Goal: Communication & Community: Answer question/provide support

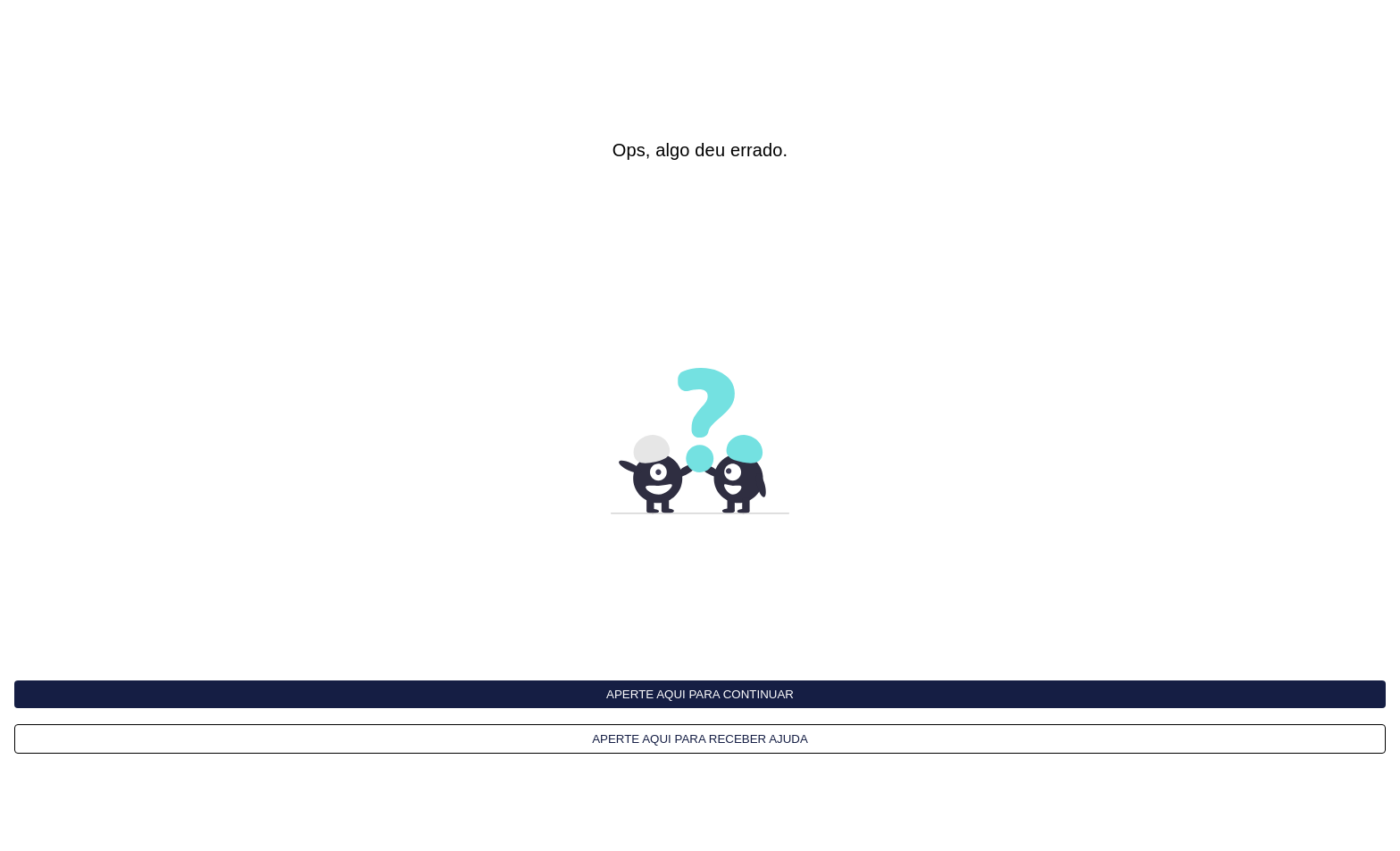
click at [671, 696] on button "Aperte aqui para continuar" at bounding box center [700, 694] width 1371 height 28
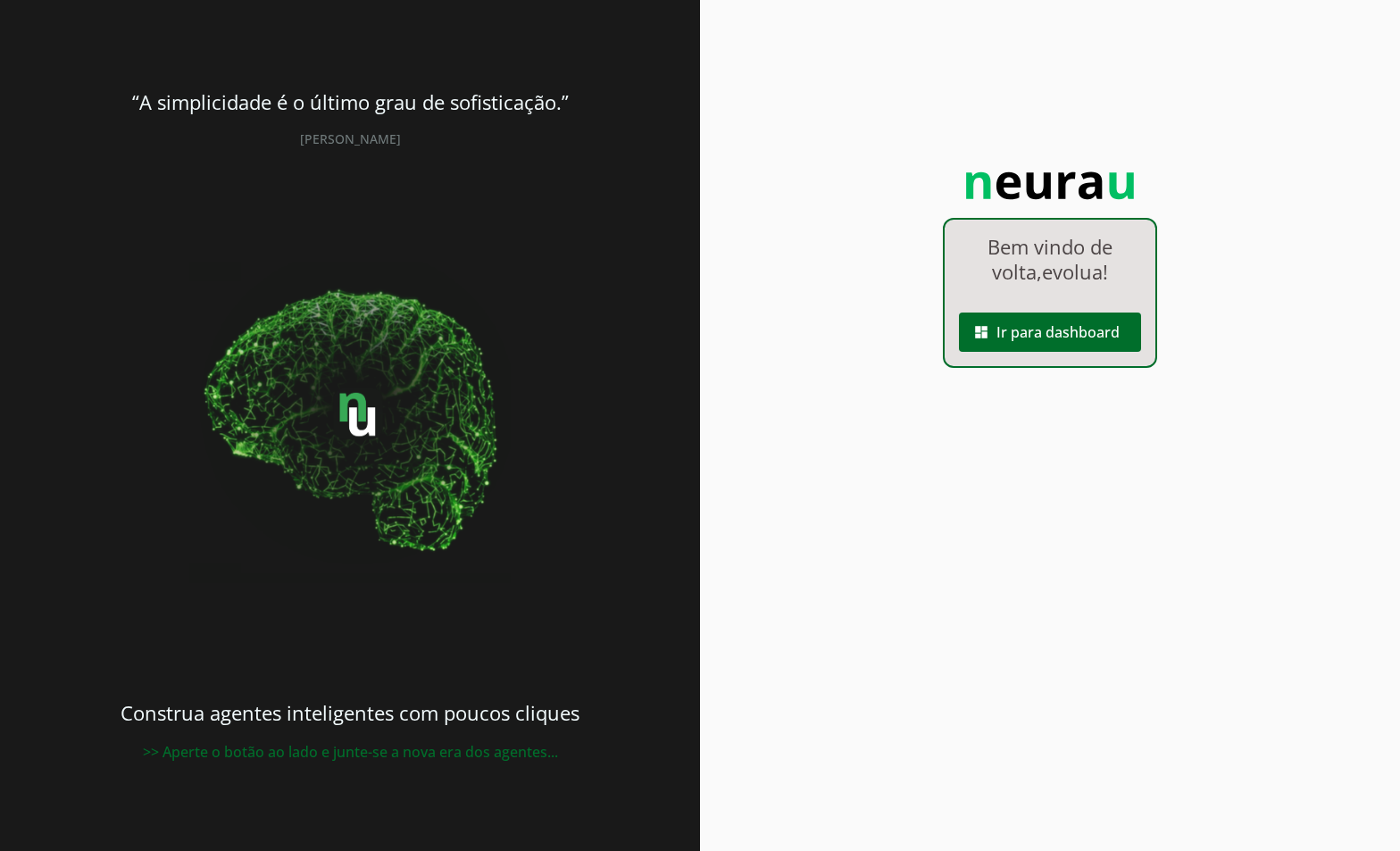
click at [1046, 359] on div "Bem vindo de volta, evolua ! dashboard Ir para dashboard" at bounding box center [1050, 292] width 214 height 150
click at [1022, 335] on span at bounding box center [1050, 332] width 182 height 43
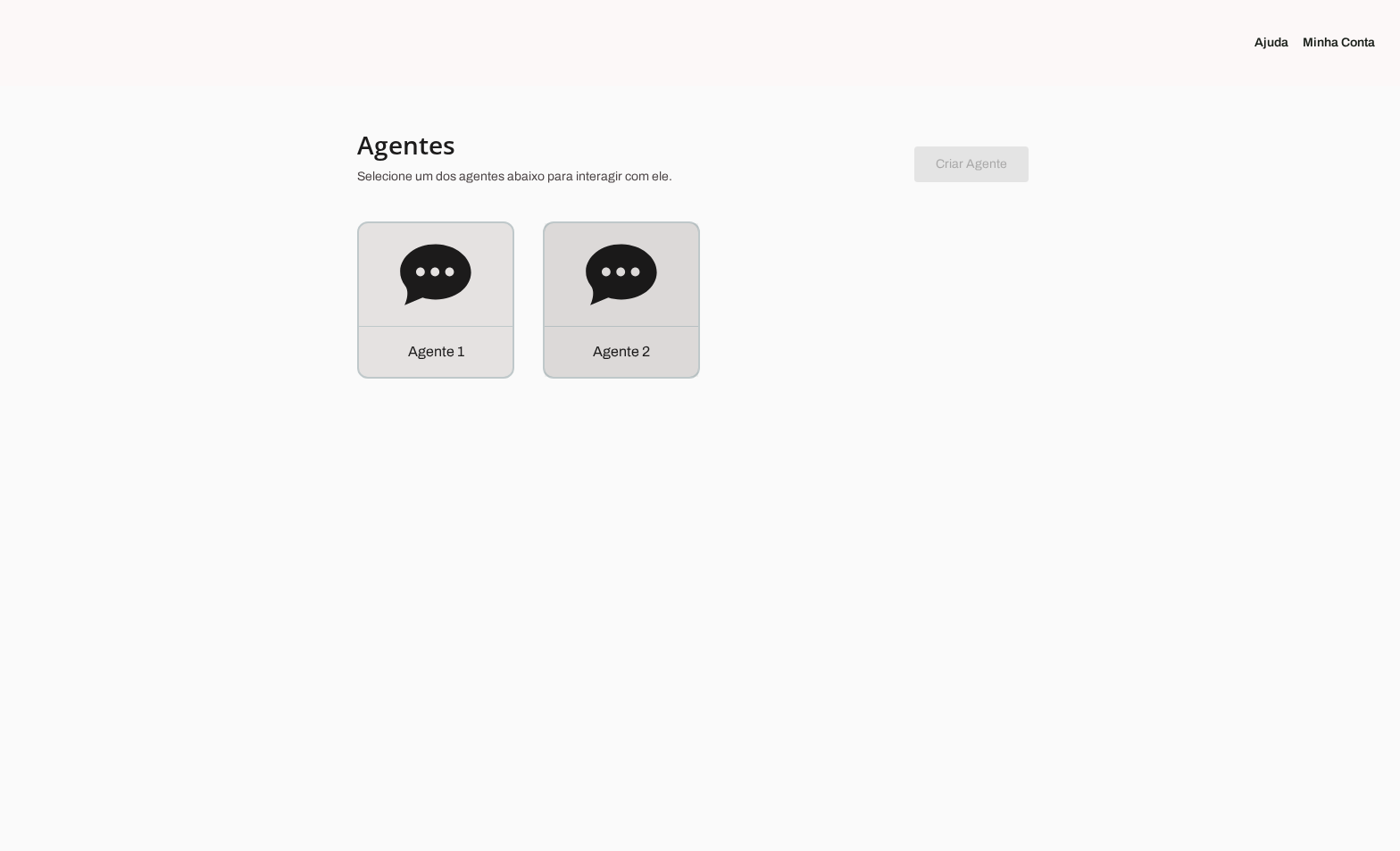
click at [621, 295] on icon at bounding box center [621, 274] width 70 height 61
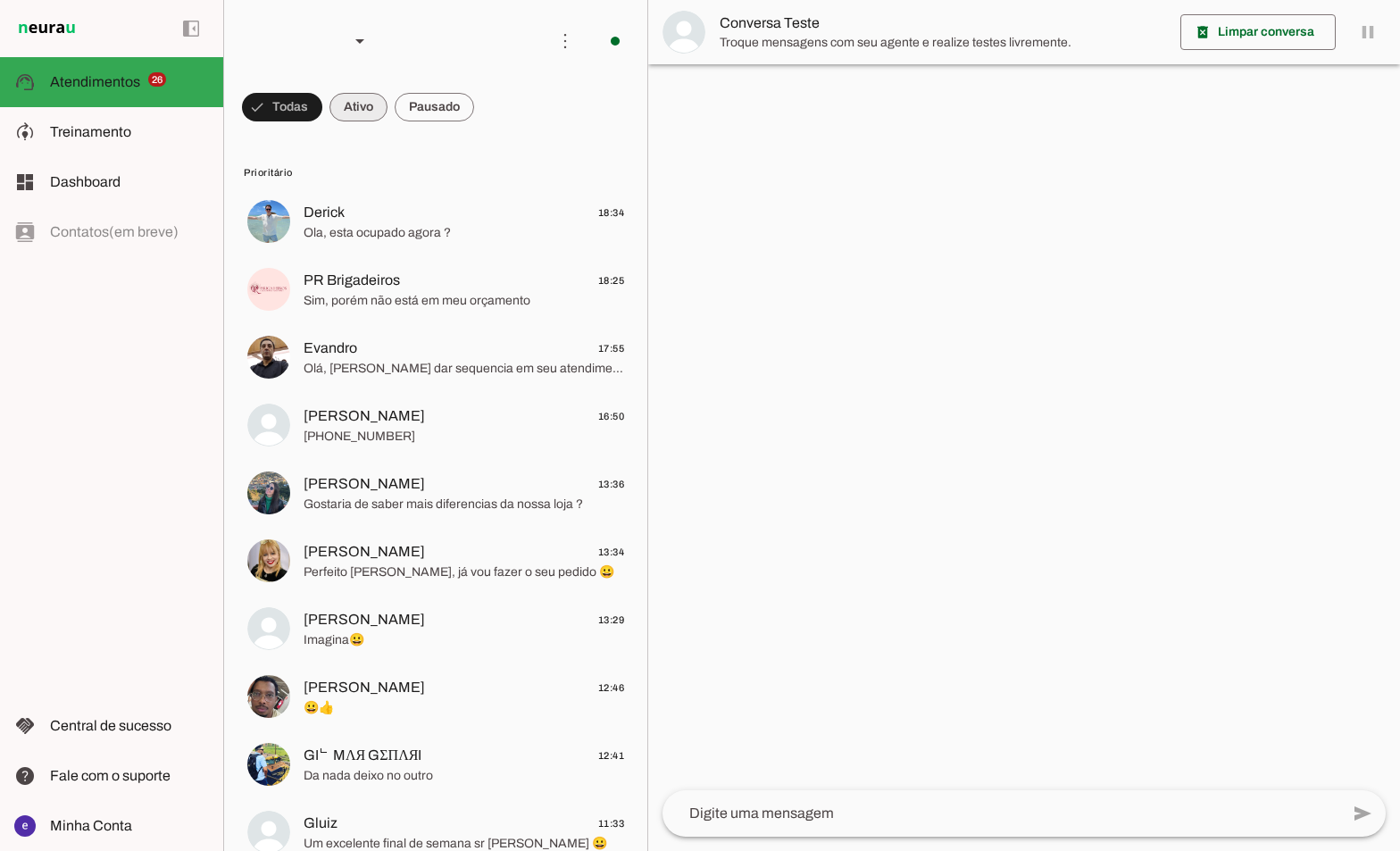
click at [323, 107] on span at bounding box center [281, 107] width 80 height 43
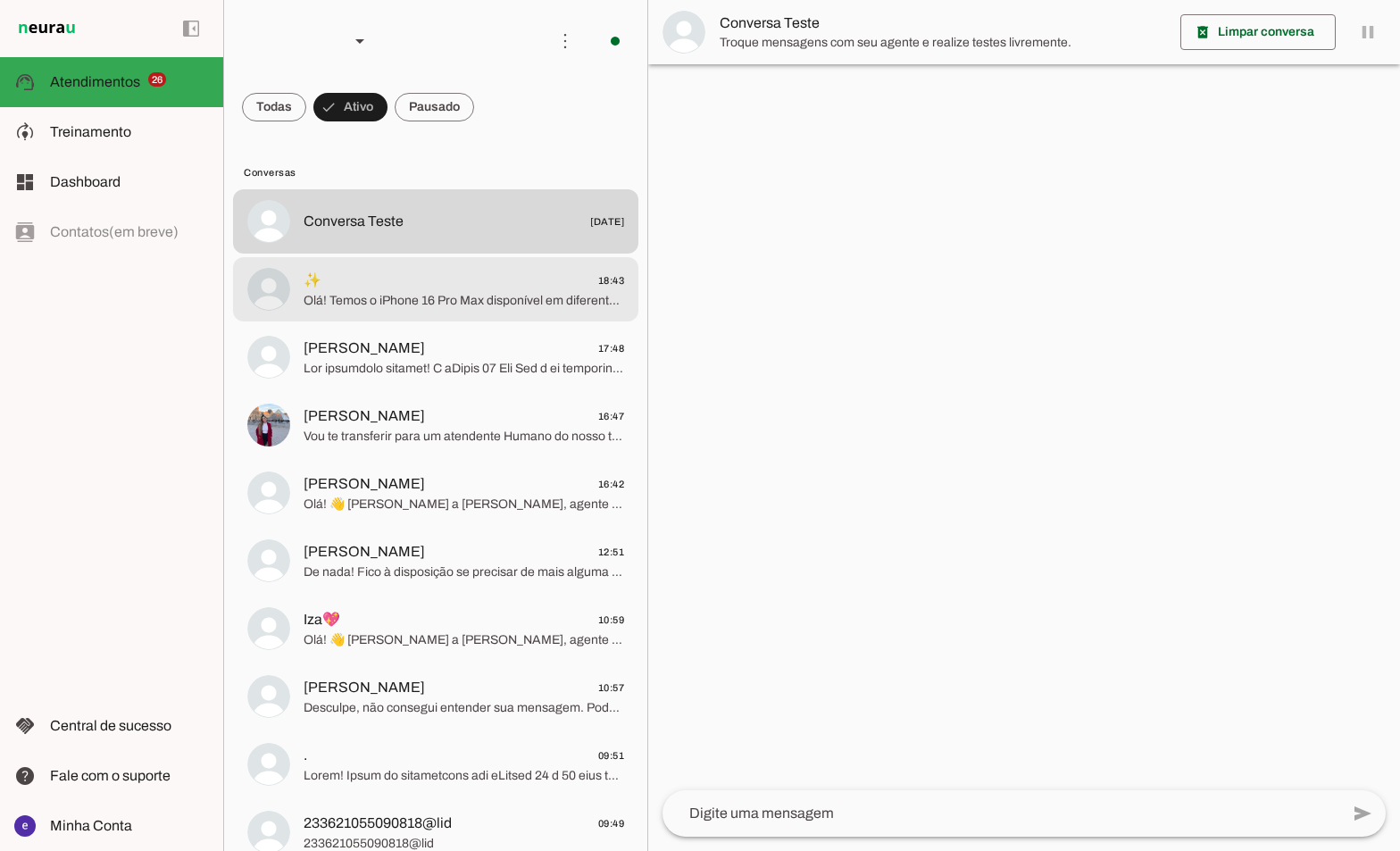
click at [477, 284] on span "✨ 18:43" at bounding box center [464, 280] width 321 height 22
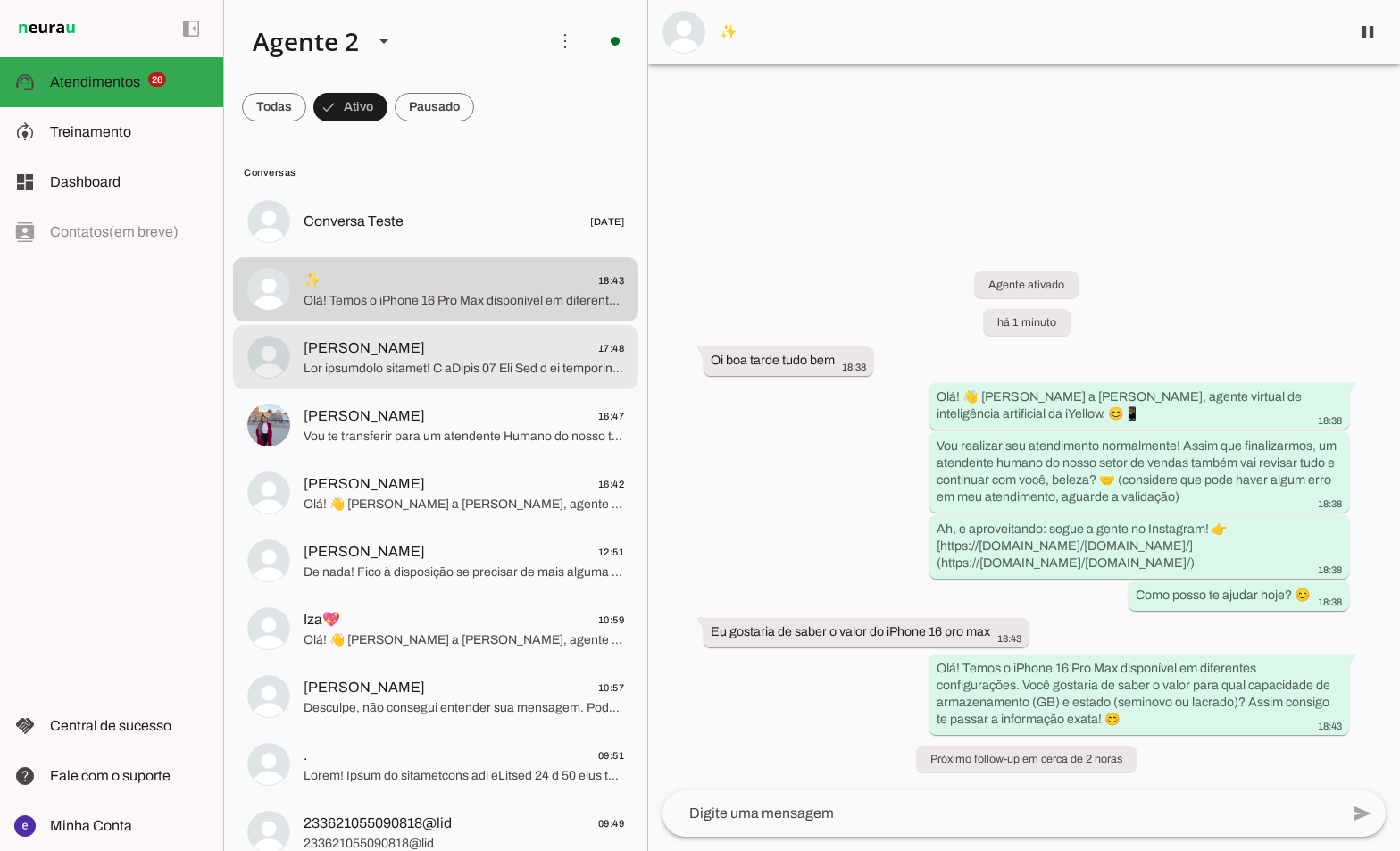
click at [429, 356] on span "[PERSON_NAME] 17:48" at bounding box center [464, 349] width 321 height 22
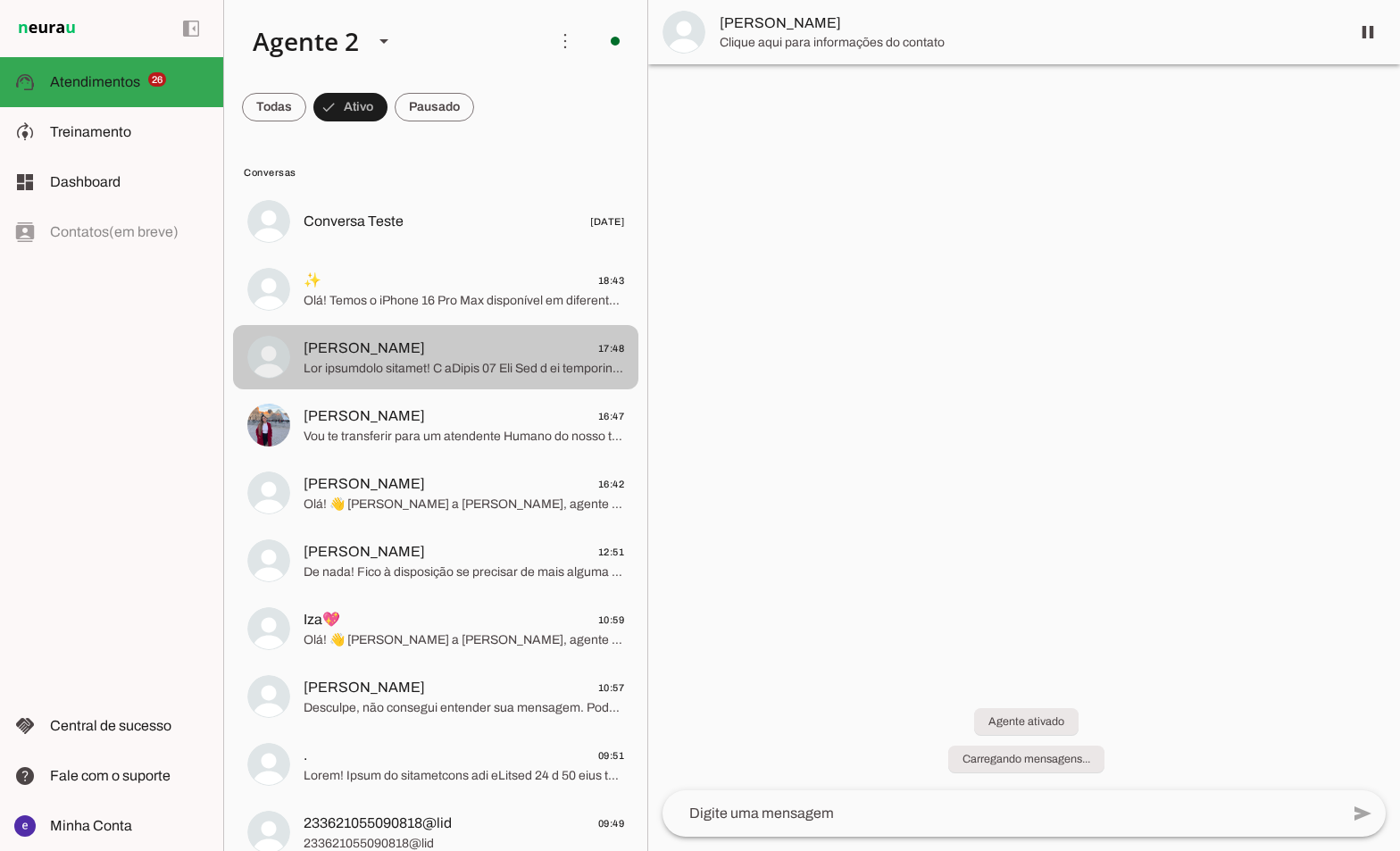
click at [419, 253] on md-item "[PERSON_NAME] 17:48" at bounding box center [435, 222] width 405 height 65
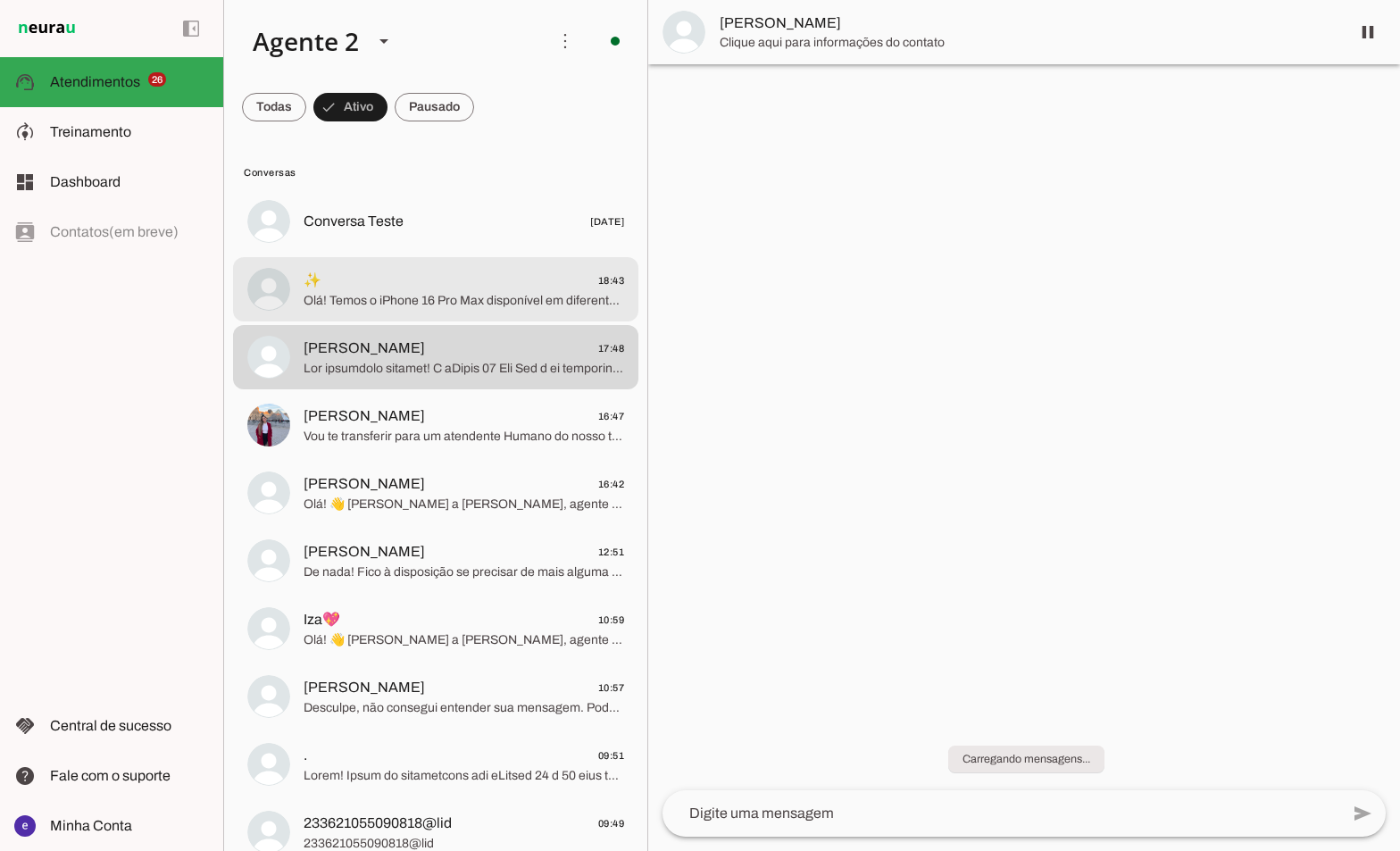
click at [419, 253] on md-item "✨ 18:43 Olá! Temos o iPhone 16 Pro Max disponível em diferentes configurações. …" at bounding box center [435, 222] width 405 height 65
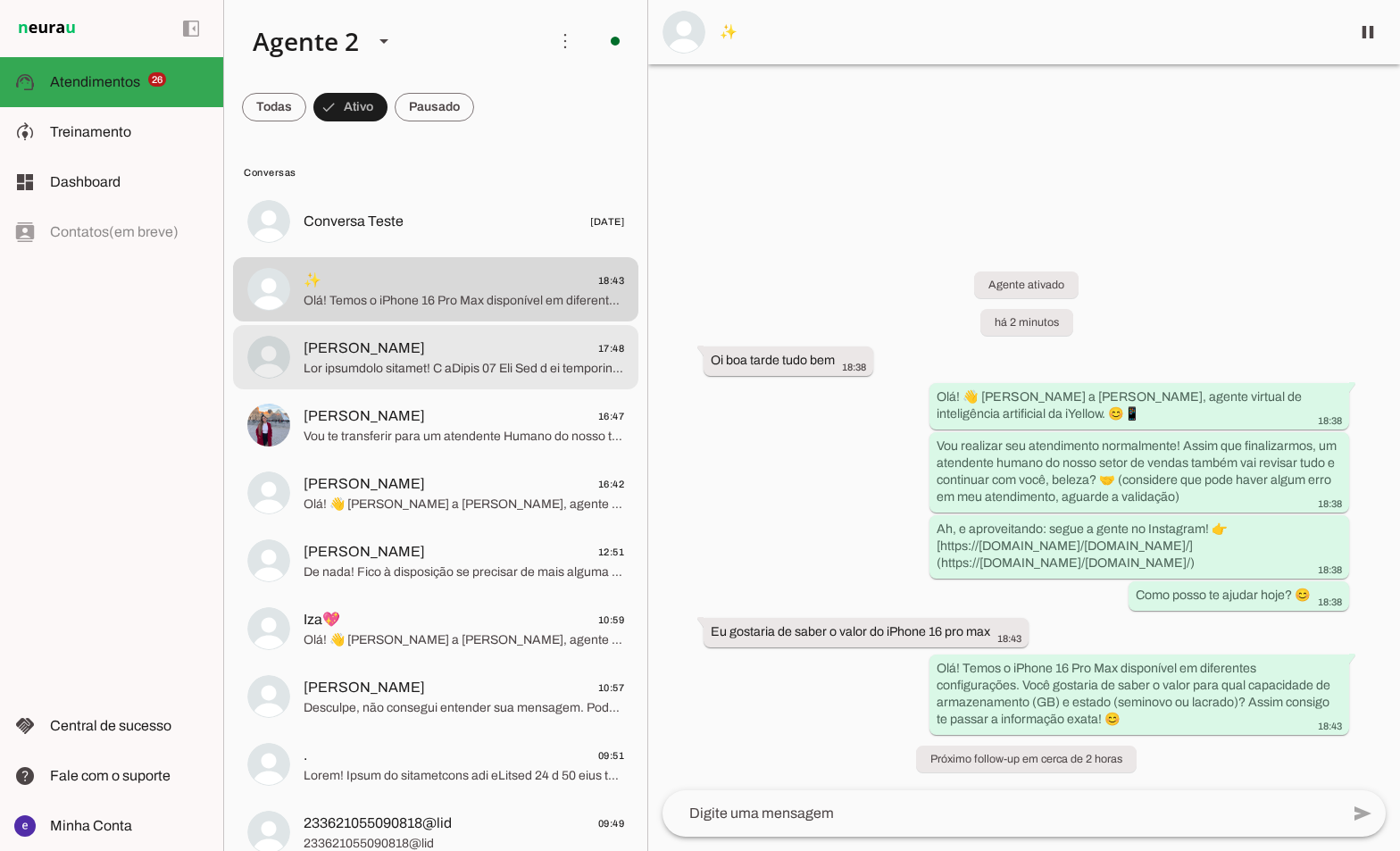
click at [381, 253] on md-item "[PERSON_NAME] 17:48" at bounding box center [435, 222] width 405 height 65
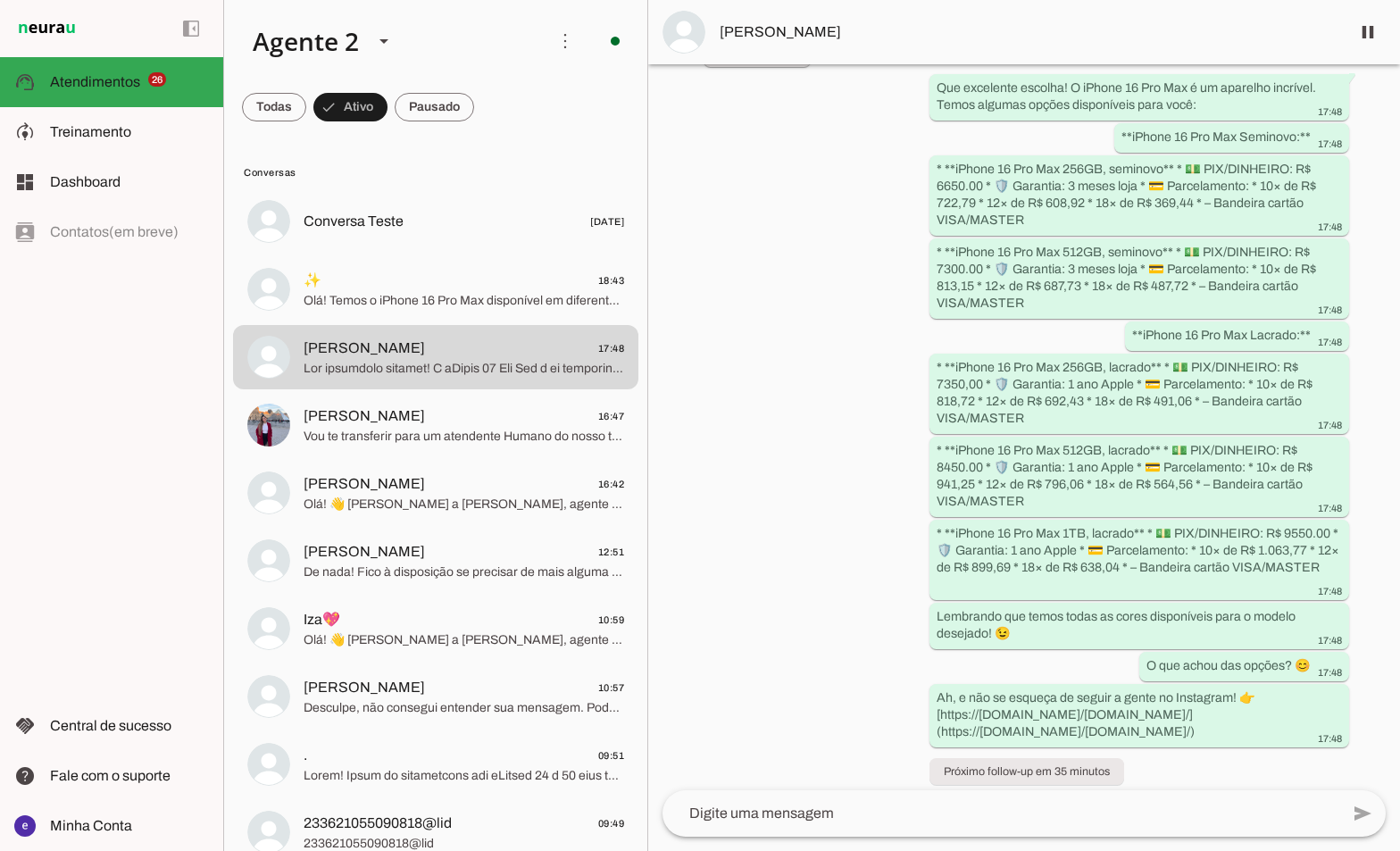
scroll to position [442, 0]
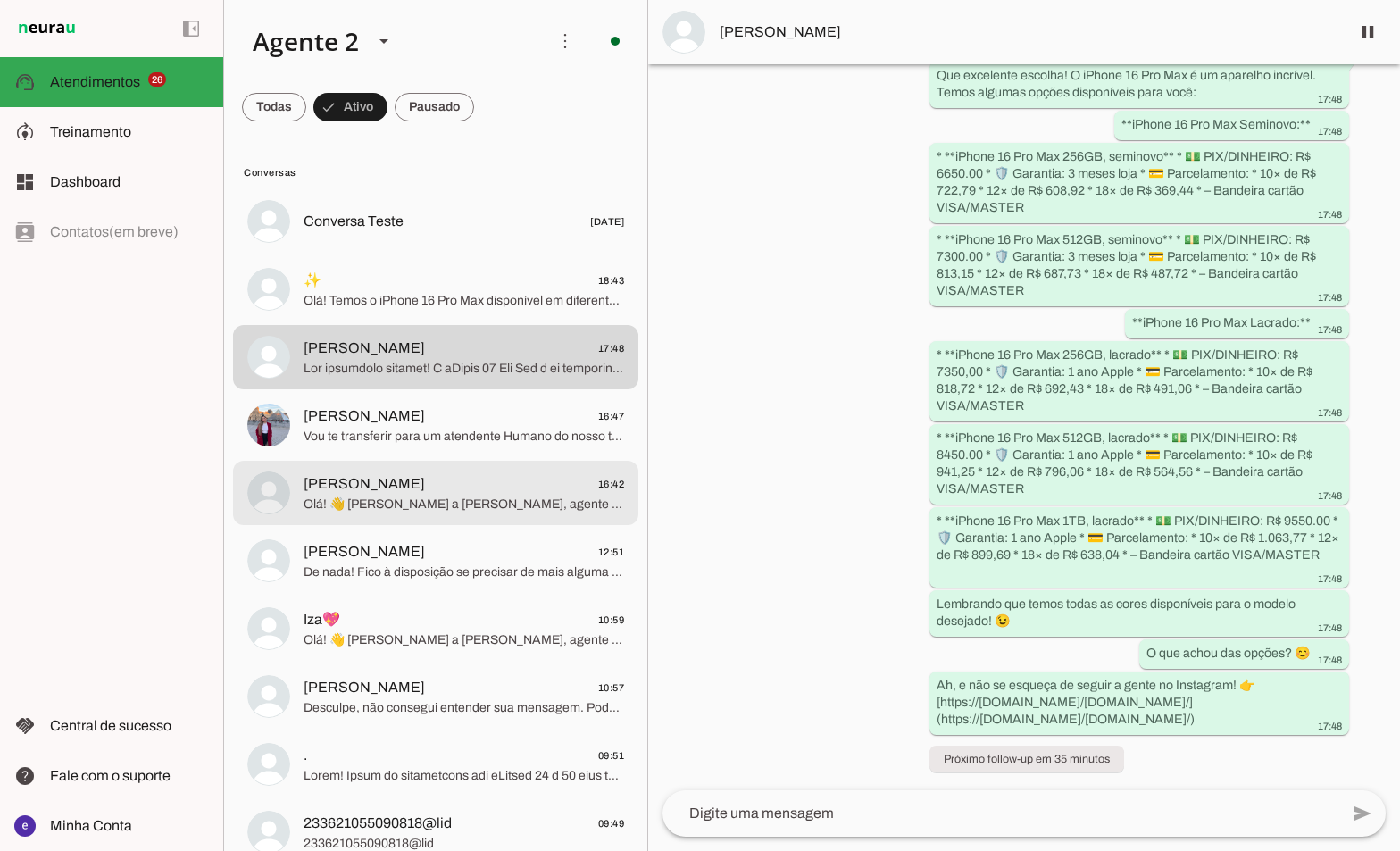
click at [416, 421] on span "[PERSON_NAME] 16:47" at bounding box center [464, 416] width 321 height 22
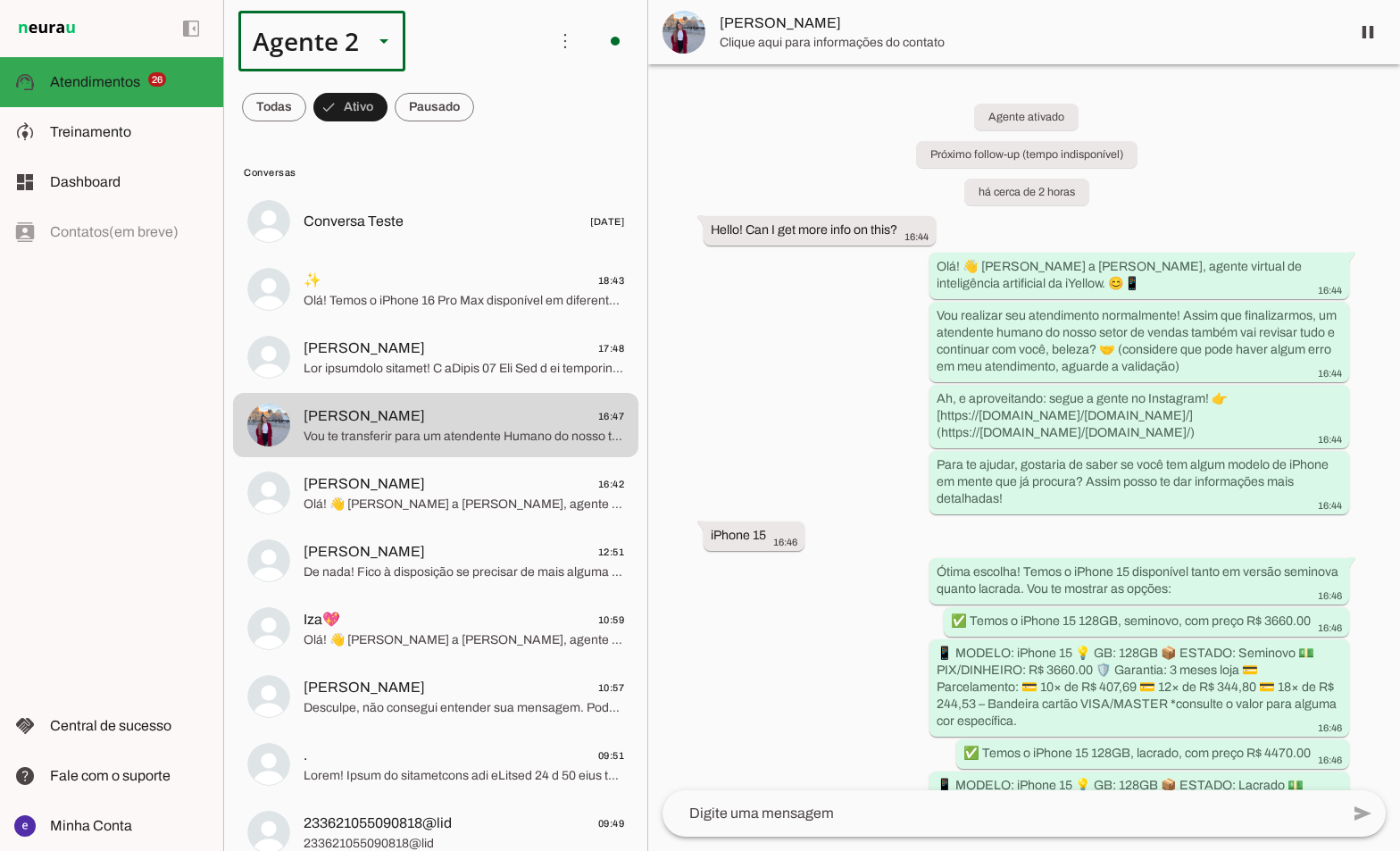
click at [380, 61] on div at bounding box center [384, 41] width 43 height 61
click at [492, 103] on slot at bounding box center [560, 114] width 137 height 22
